Goal: Task Accomplishment & Management: Manage account settings

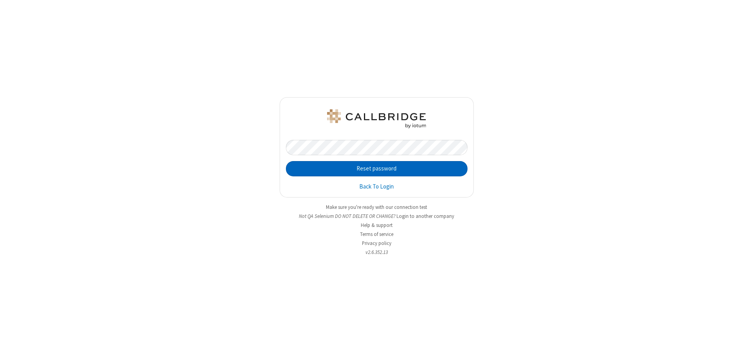
click at [377, 169] on button "Reset password" at bounding box center [377, 169] width 182 height 16
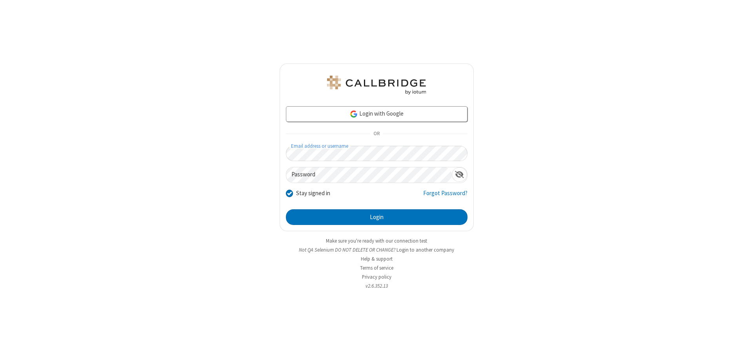
click at [289, 193] on input "Stay signed in" at bounding box center [289, 193] width 7 height 8
checkbox input "false"
click at [377, 217] on button "Login" at bounding box center [377, 217] width 182 height 16
